Goal: Transaction & Acquisition: Purchase product/service

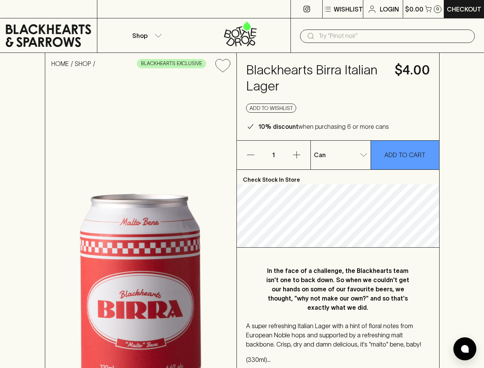
click at [342, 9] on p "Wishlist" at bounding box center [348, 9] width 29 height 9
click at [146, 35] on div at bounding box center [242, 184] width 484 height 368
click at [387, 36] on div at bounding box center [242, 184] width 484 height 368
click at [223, 66] on icon "Add to wishlist" at bounding box center [222, 65] width 15 height 13
click at [271, 108] on button "Add to wishlist" at bounding box center [271, 107] width 50 height 9
